Goal: Task Accomplishment & Management: Manage account settings

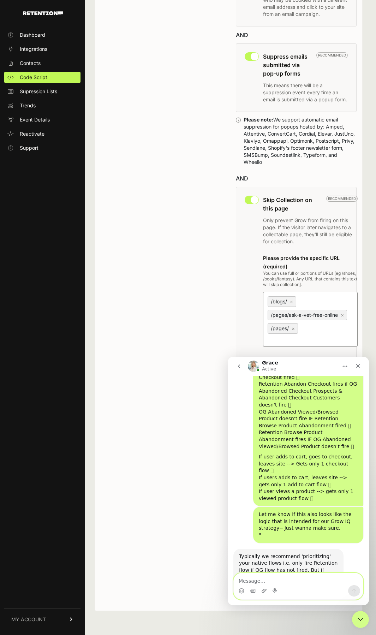
scroll to position [927, 0]
click at [279, 578] on textarea "Message…" at bounding box center [298, 579] width 129 height 12
click at [329, 581] on textarea "For both, but prioritizing Holista." at bounding box center [298, 579] width 129 height 12
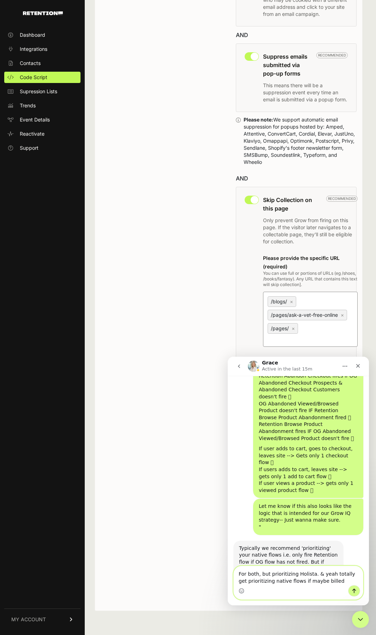
type textarea "For both, but prioritizing Holista. & yeah totally get prioritizing native flow…"
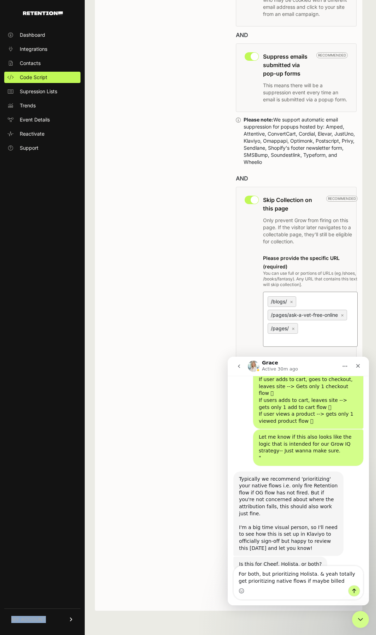
scroll to position [1004, 0]
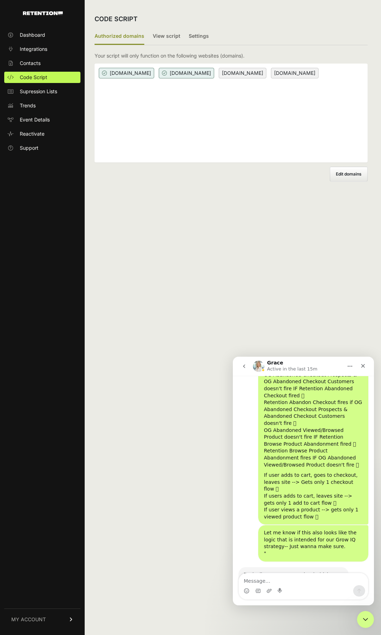
scroll to position [927, 0]
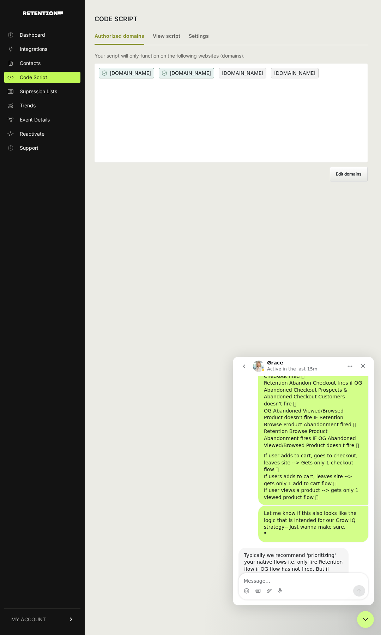
click at [59, 621] on link "MY ACCOUNT" at bounding box center [42, 619] width 76 height 22
click at [33, 597] on span "Billing" at bounding box center [26, 595] width 13 height 7
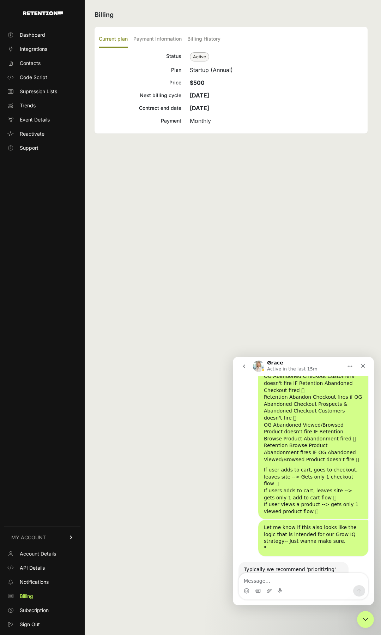
scroll to position [927, 0]
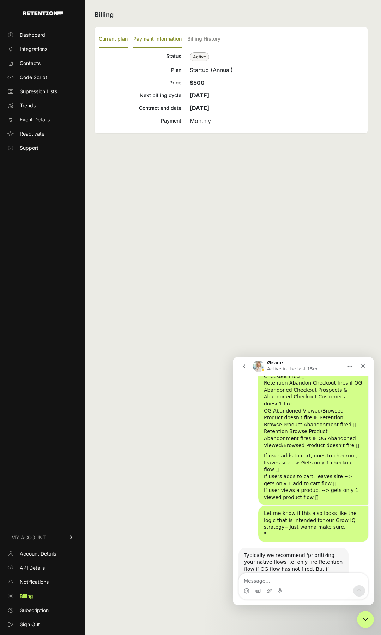
click at [154, 36] on label "Payment Information" at bounding box center [157, 39] width 48 height 17
click at [0, 0] on input "Payment Information" at bounding box center [0, 0] width 0 height 0
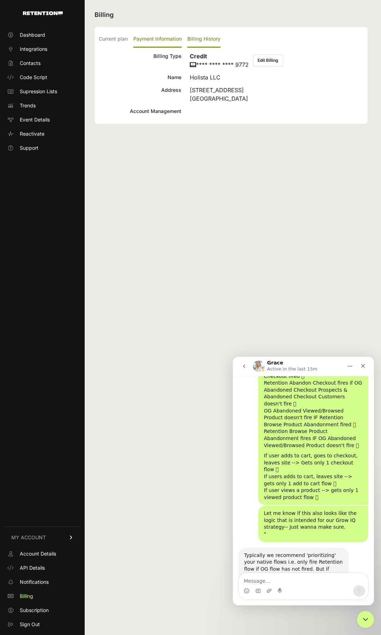
click at [206, 38] on label "Billing History" at bounding box center [203, 39] width 33 height 17
click at [0, 0] on input "Billing History" at bounding box center [0, 0] width 0 height 0
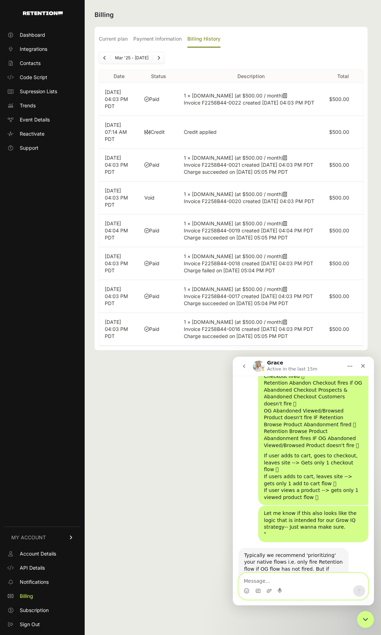
click at [288, 578] on textarea "Message…" at bounding box center [303, 579] width 129 height 12
type textarea "H"
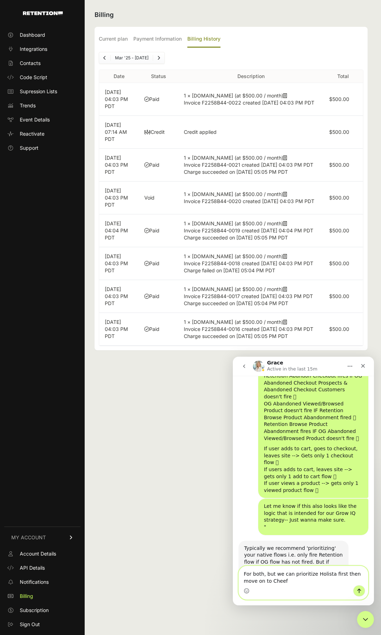
drag, startPoint x: 283, startPoint y: 581, endPoint x: 278, endPoint y: 579, distance: 5.6
click at [278, 579] on textarea "For both, but we can prioritize Holista first then move on to Cheef" at bounding box center [303, 575] width 129 height 19
drag, startPoint x: 287, startPoint y: 582, endPoint x: 267, endPoint y: 577, distance: 20.5
click at [267, 577] on textarea "For both, but we can prioritize Holista first then move on to Cheef" at bounding box center [303, 575] width 129 height 19
drag, startPoint x: 327, startPoint y: 574, endPoint x: 365, endPoint y: 585, distance: 40.2
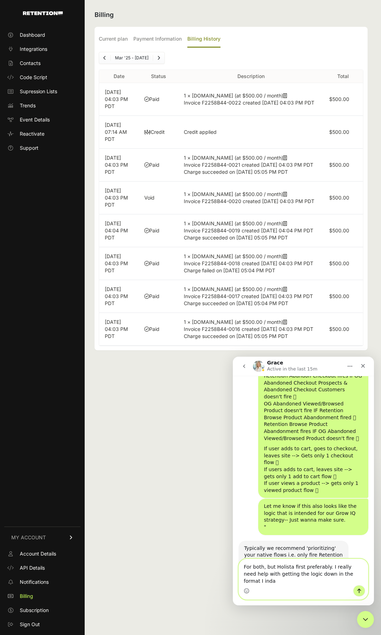
click at [365, 585] on div "For both, but Holista first preferably. I really need help with getting the log…" at bounding box center [303, 579] width 129 height 40
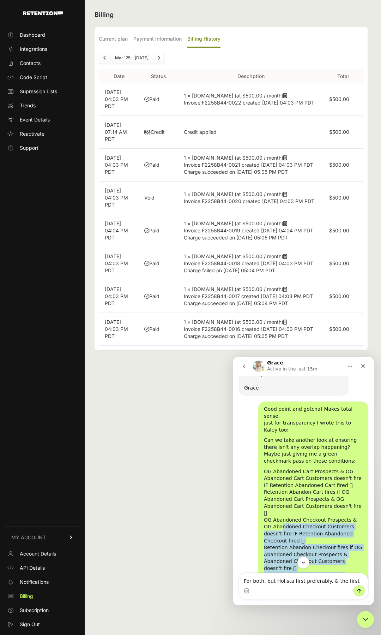
scroll to position [762, 0]
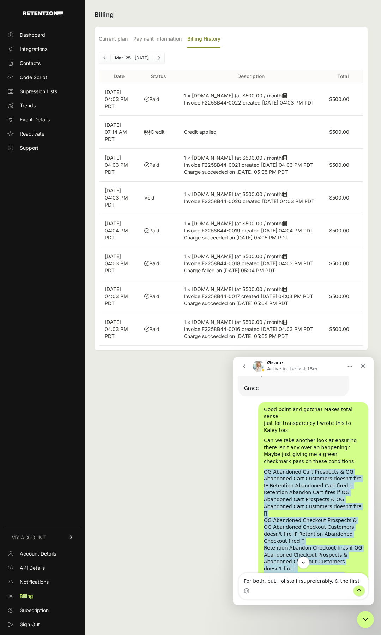
drag, startPoint x: 315, startPoint y: 484, endPoint x: 261, endPoint y: 404, distance: 96.8
click at [264, 468] on div "OG Abandoned Cart Prospects & OG Abandoned Cart Customers doesn't fire IF Reten…" at bounding box center [313, 540] width 99 height 145
click at [272, 468] on div "OG Abandoned Cart Prospects & OG Abandoned Cart Customers doesn't fire IF Reten…" at bounding box center [313, 540] width 99 height 145
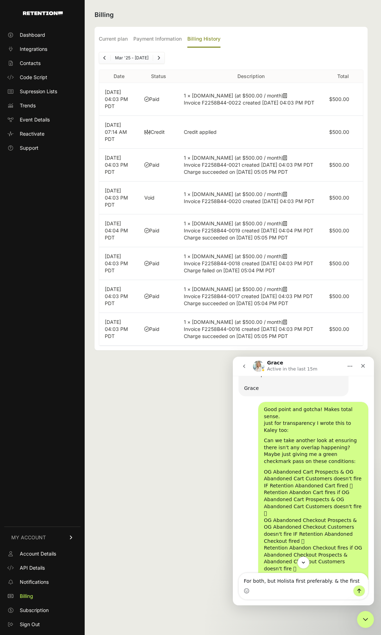
click at [333, 468] on div "OG Abandoned Cart Prospects & OG Abandoned Cart Customers doesn't fire IF Reten…" at bounding box center [313, 540] width 99 height 145
click at [352, 468] on div "OG Abandoned Cart Prospects & OG Abandoned Cart Customers doesn't fire IF Reten…" at bounding box center [313, 540] width 99 height 145
drag, startPoint x: 279, startPoint y: 467, endPoint x: 297, endPoint y: 469, distance: 18.1
click at [280, 468] on div "OG Abandoned Cart Prospects & OG Abandoned Cart Customers doesn't fire IF Reten…" at bounding box center [313, 540] width 99 height 145
click at [279, 487] on div "OG Abandoned Cart Prospects & OG Abandoned Cart Customers doesn't fire IF Reten…" at bounding box center [313, 540] width 99 height 145
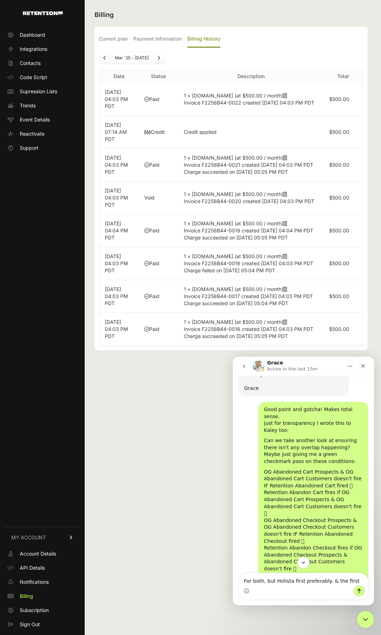
click at [309, 516] on div "OG Abandoned Cart Prospects & OG Abandoned Cart Customers doesn't fire IF Reten…" at bounding box center [313, 540] width 99 height 145
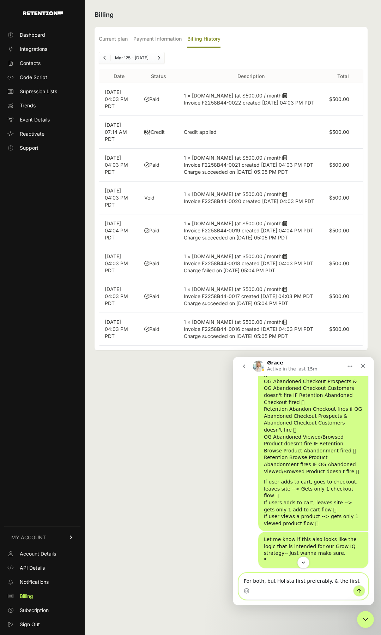
click at [354, 580] on textarea "For both, but Holista first preferably. & the first" at bounding box center [303, 579] width 129 height 12
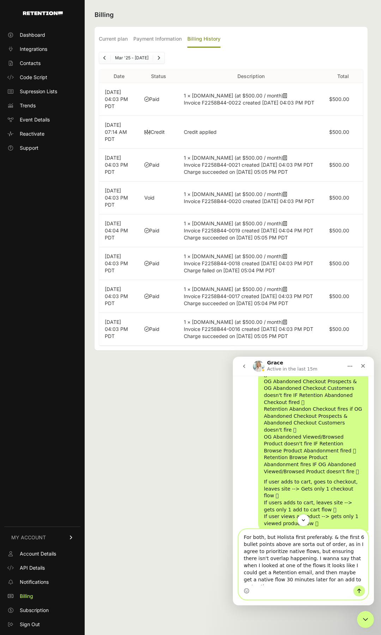
drag, startPoint x: 300, startPoint y: 560, endPoint x: 340, endPoint y: 579, distance: 44.4
click at [340, 579] on textarea "For both, but Holista first preferably. & the first 6 bullet points above are s…" at bounding box center [303, 557] width 129 height 56
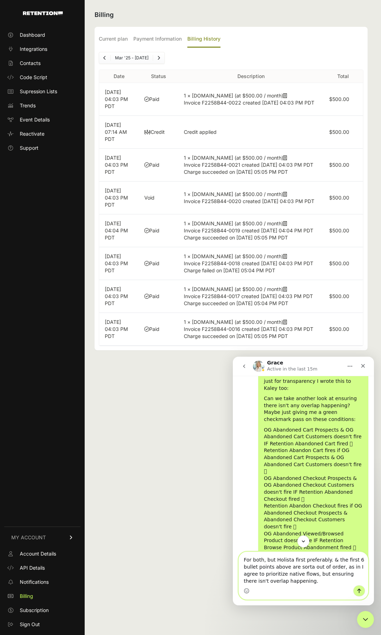
scroll to position [803, 0]
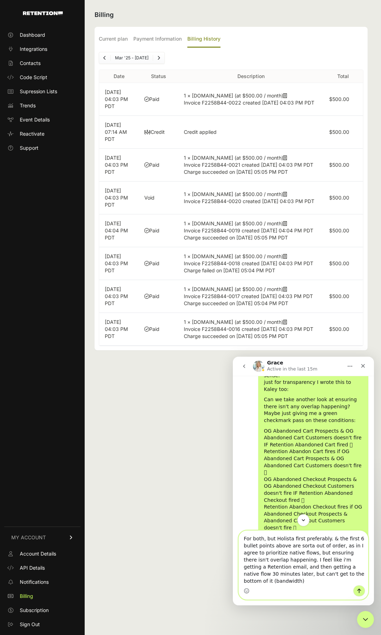
click at [298, 560] on textarea "For both, but Holista first preferably. & the first 6 bullet points above are s…" at bounding box center [303, 558] width 129 height 54
click at [301, 562] on textarea "For both, but Holista first preferably. & the first 6 bullet points above are s…" at bounding box center [303, 558] width 129 height 54
click at [306, 579] on textarea "For both, but Holista first preferably. & the first 6 bullet points above are s…" at bounding box center [303, 558] width 129 height 54
click at [350, 575] on textarea "For both, but Holista first preferably. & the first 6 bullet points above are s…" at bounding box center [303, 558] width 129 height 54
type textarea "For both, but Holista first preferably. & the first 6 bullet points above are s…"
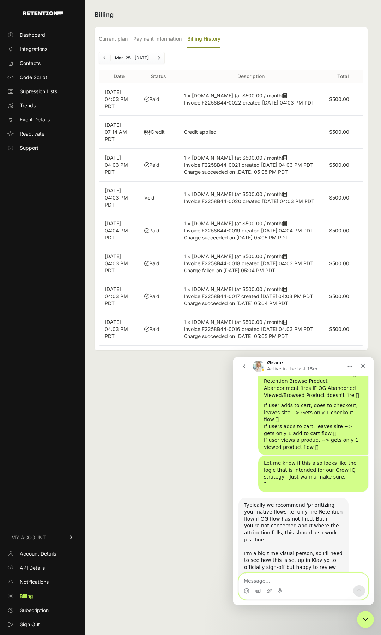
scroll to position [997, 0]
